Goal: Task Accomplishment & Management: Use online tool/utility

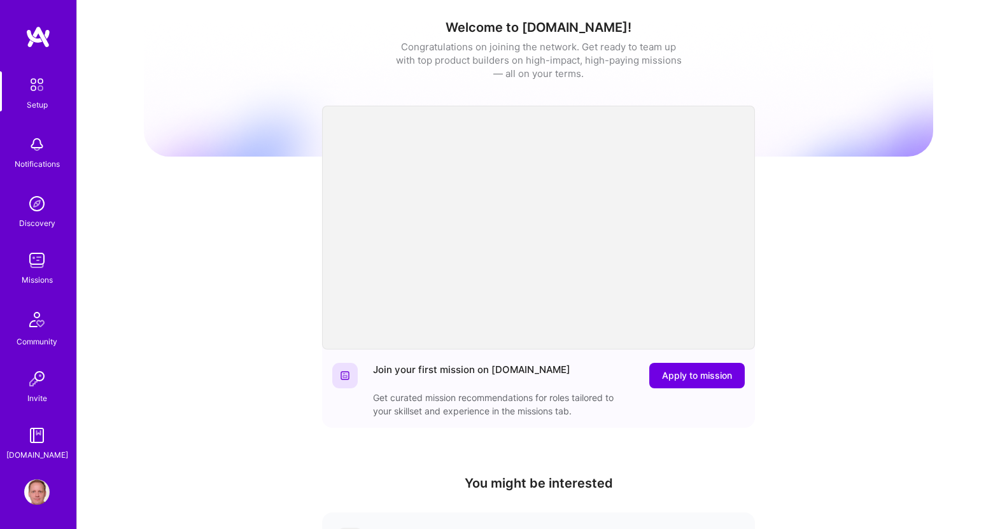
click at [125, 264] on div "Welcome to [DOMAIN_NAME]! Congratulations on joining the network. Get ready to …" at bounding box center [538, 419] width 923 height 838
click at [34, 269] on img at bounding box center [36, 260] width 25 height 25
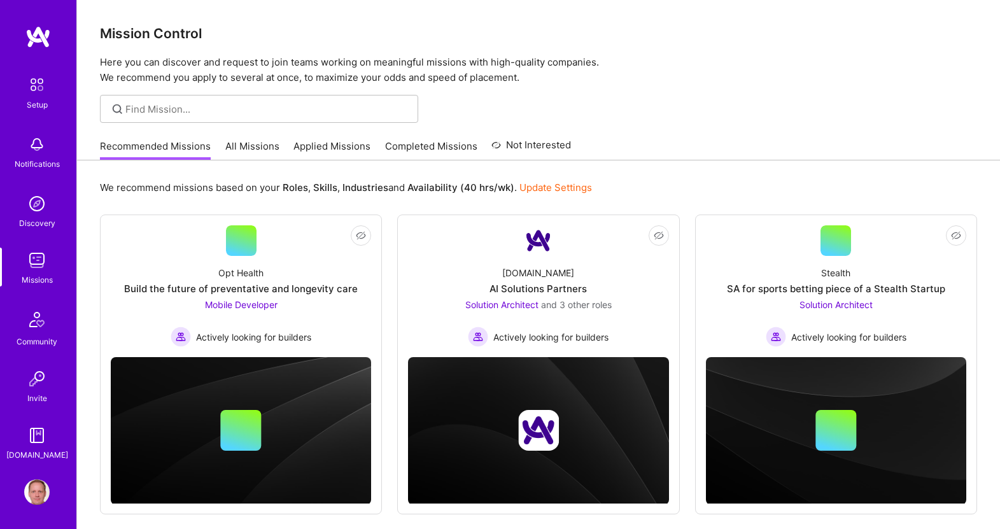
click at [334, 148] on link "Applied Missions" at bounding box center [331, 149] width 77 height 21
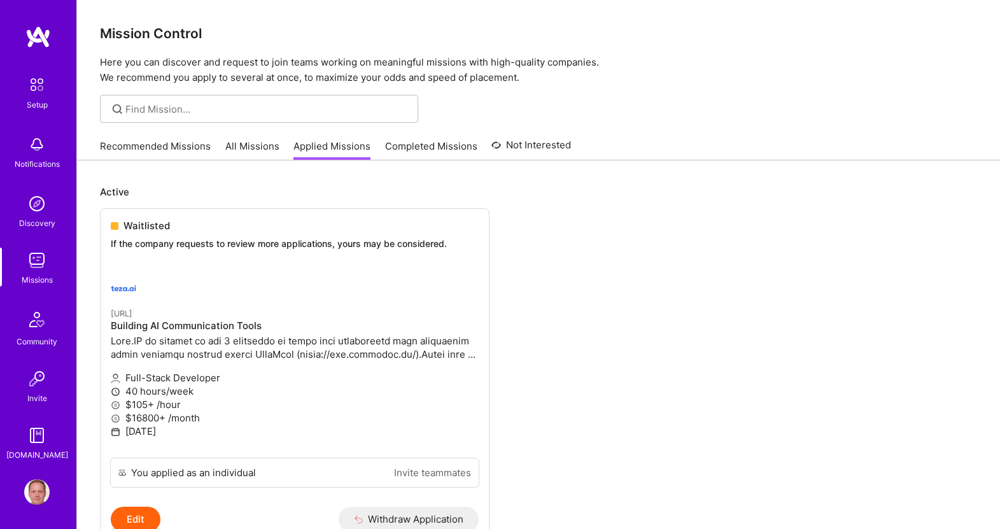
click at [264, 149] on link "All Missions" at bounding box center [252, 149] width 54 height 21
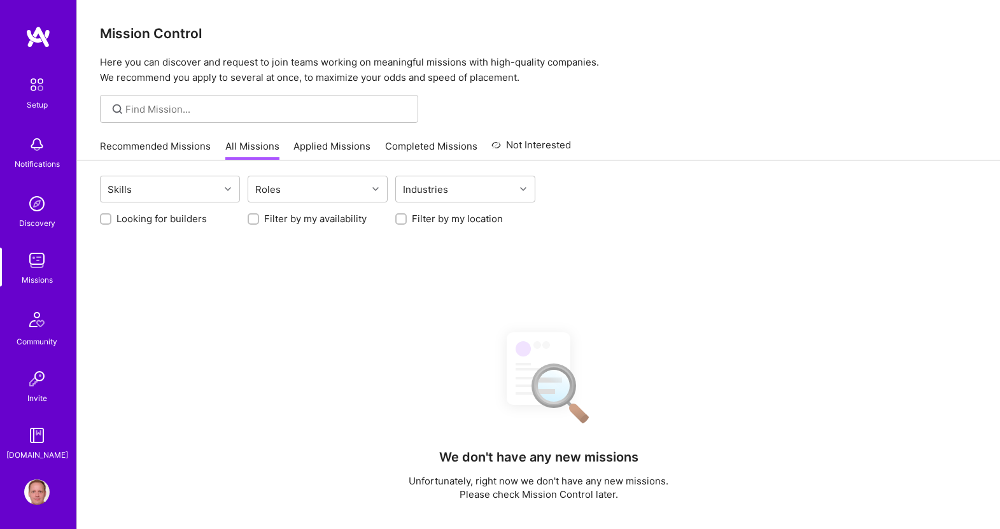
click at [171, 148] on link "Recommended Missions" at bounding box center [155, 149] width 111 height 21
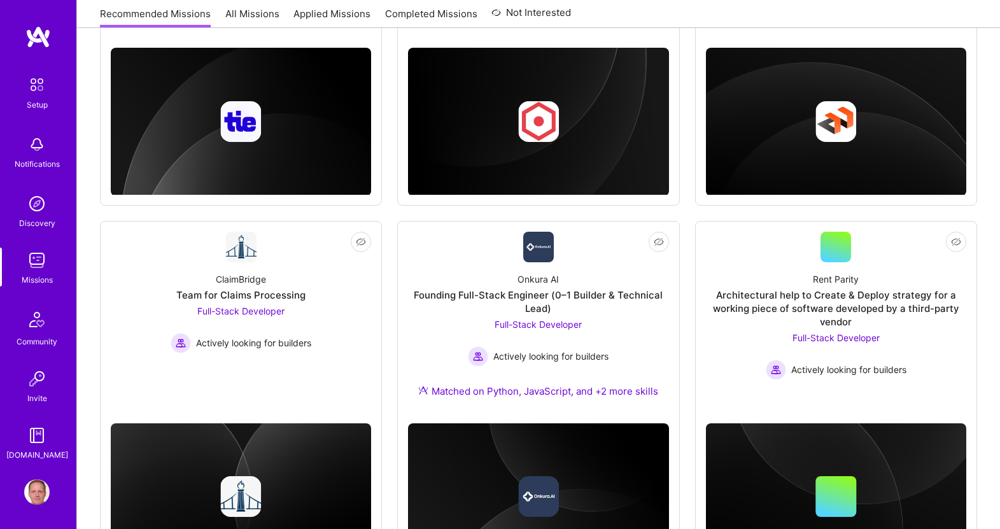
scroll to position [753, 0]
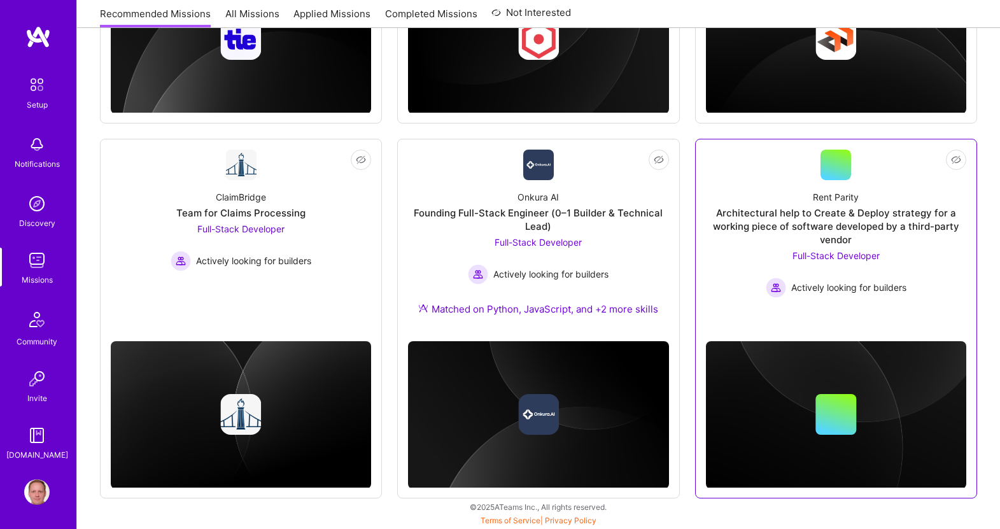
click at [758, 210] on div "Architectural help to Create & Deploy strategy for a working piece of software …" at bounding box center [836, 226] width 260 height 40
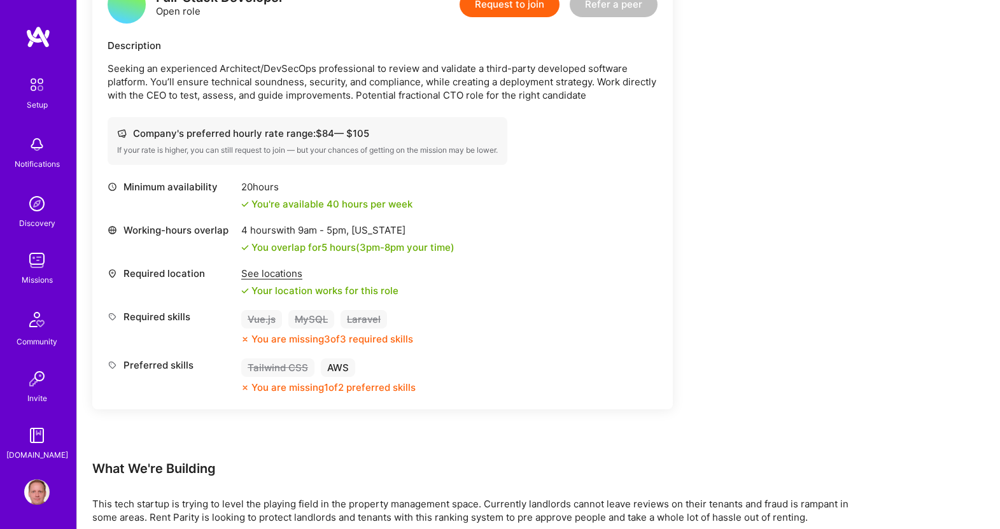
scroll to position [378, 0]
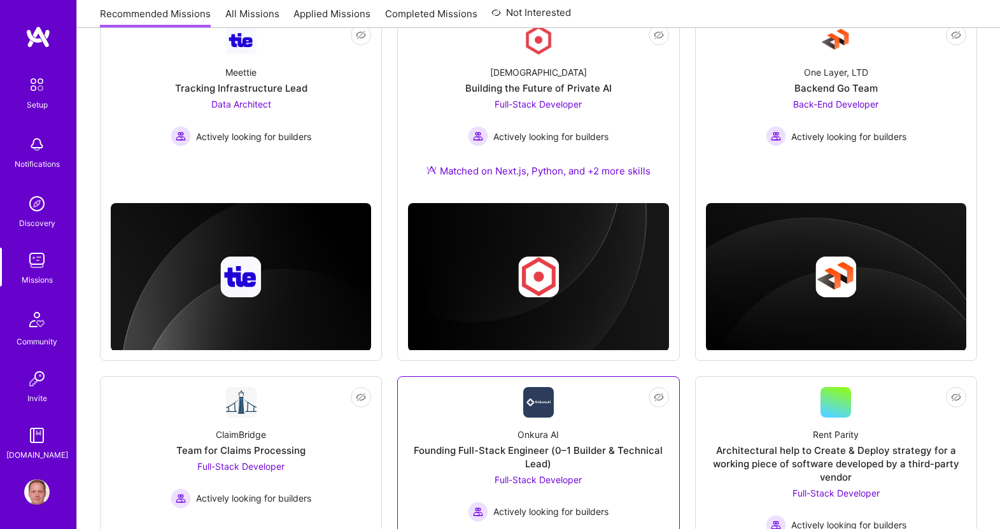
scroll to position [404, 0]
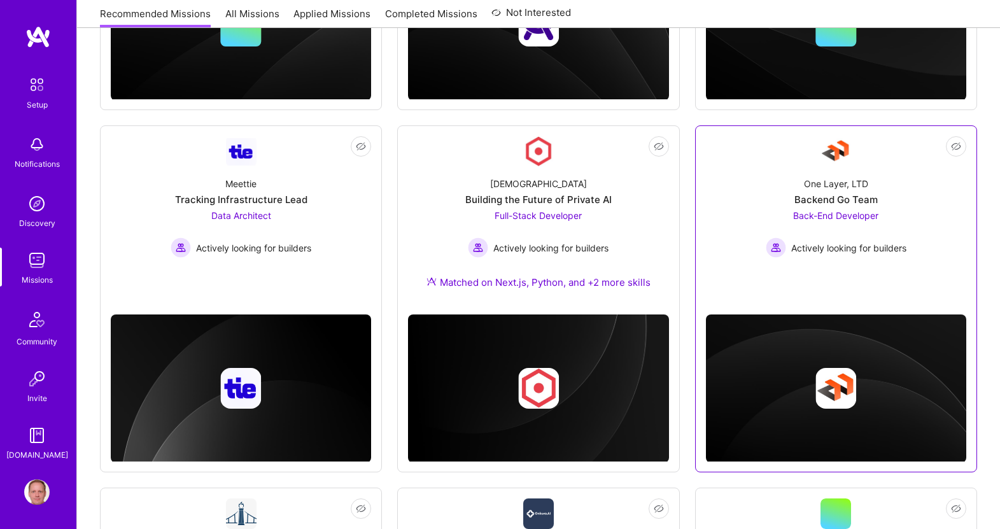
click at [812, 180] on div "One Layer, LTD" at bounding box center [836, 183] width 64 height 13
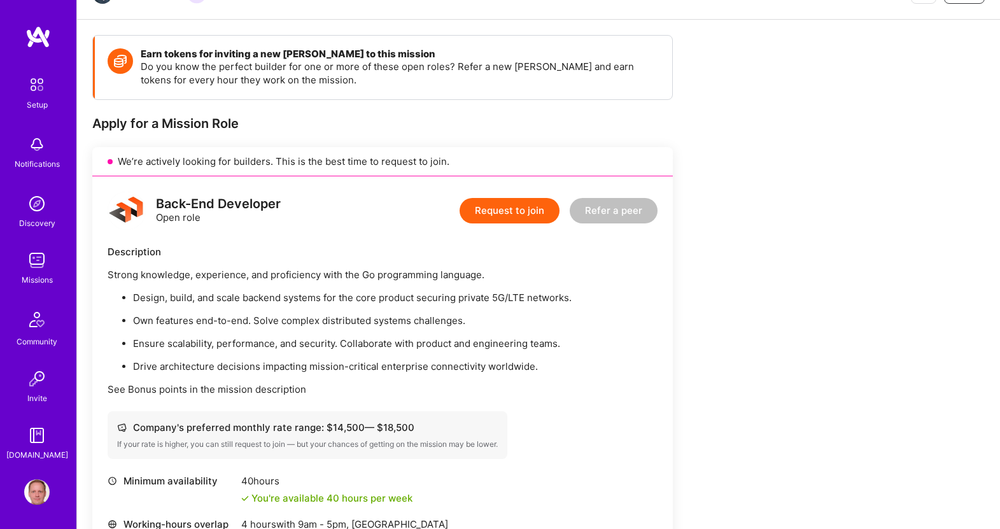
scroll to position [173, 0]
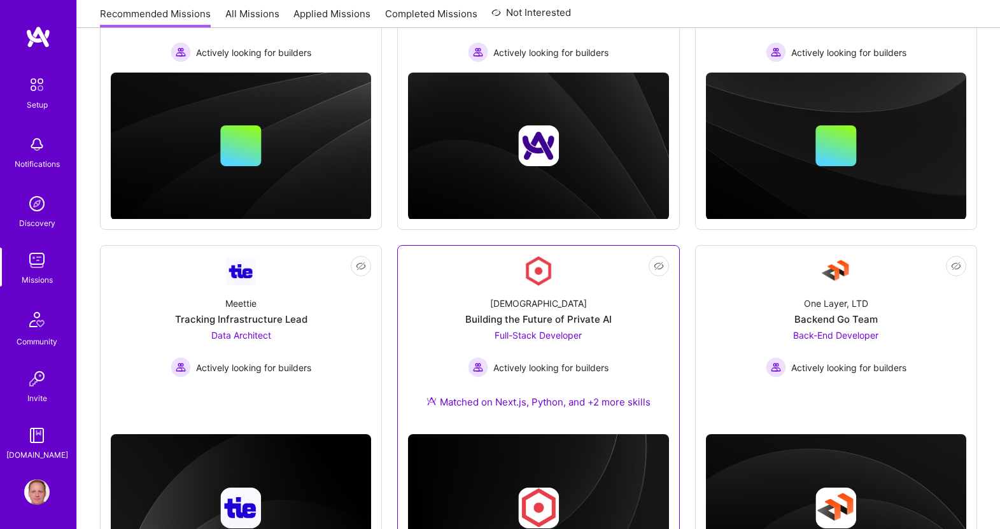
scroll to position [151, 0]
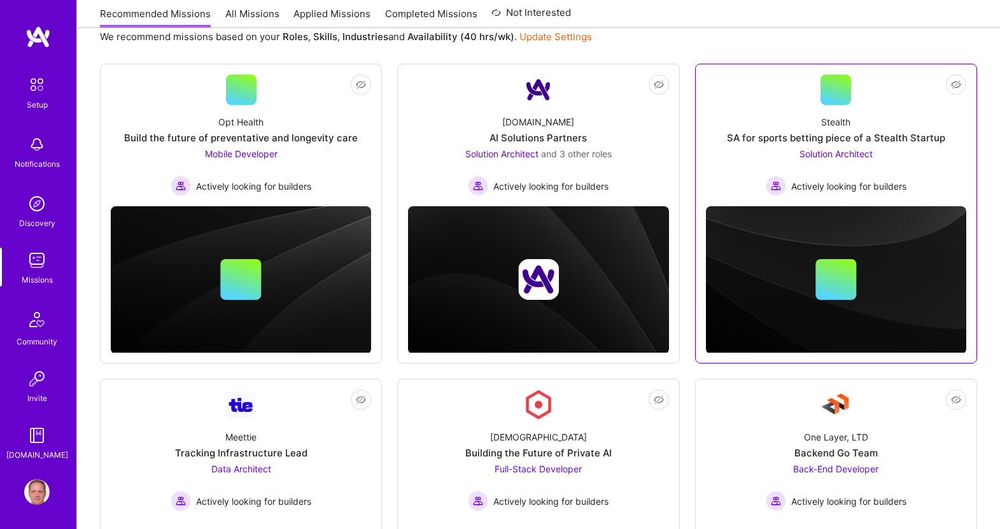
click at [773, 118] on div "Stealth SA for sports betting piece of a Stealth Startup Solution Architect Act…" at bounding box center [836, 150] width 260 height 91
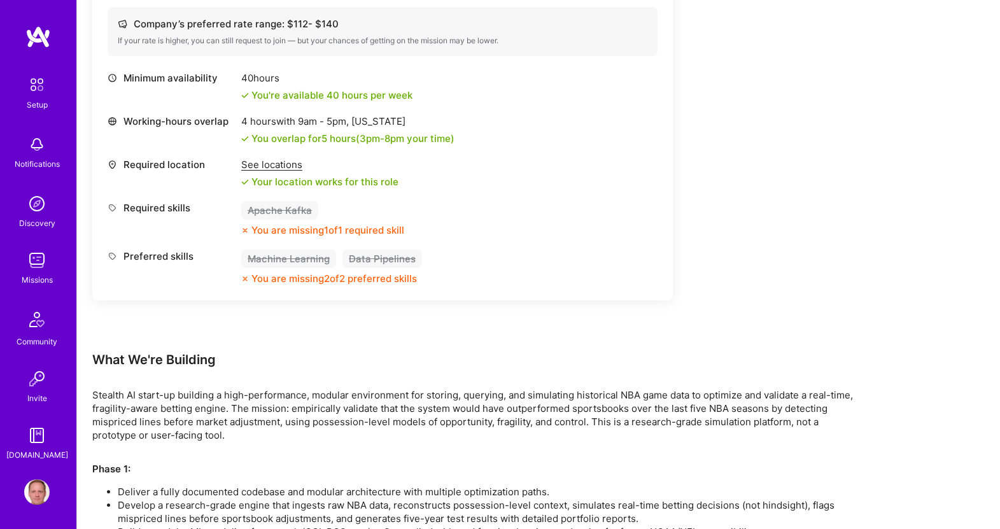
scroll to position [420, 0]
